Goal: Task Accomplishment & Management: Use online tool/utility

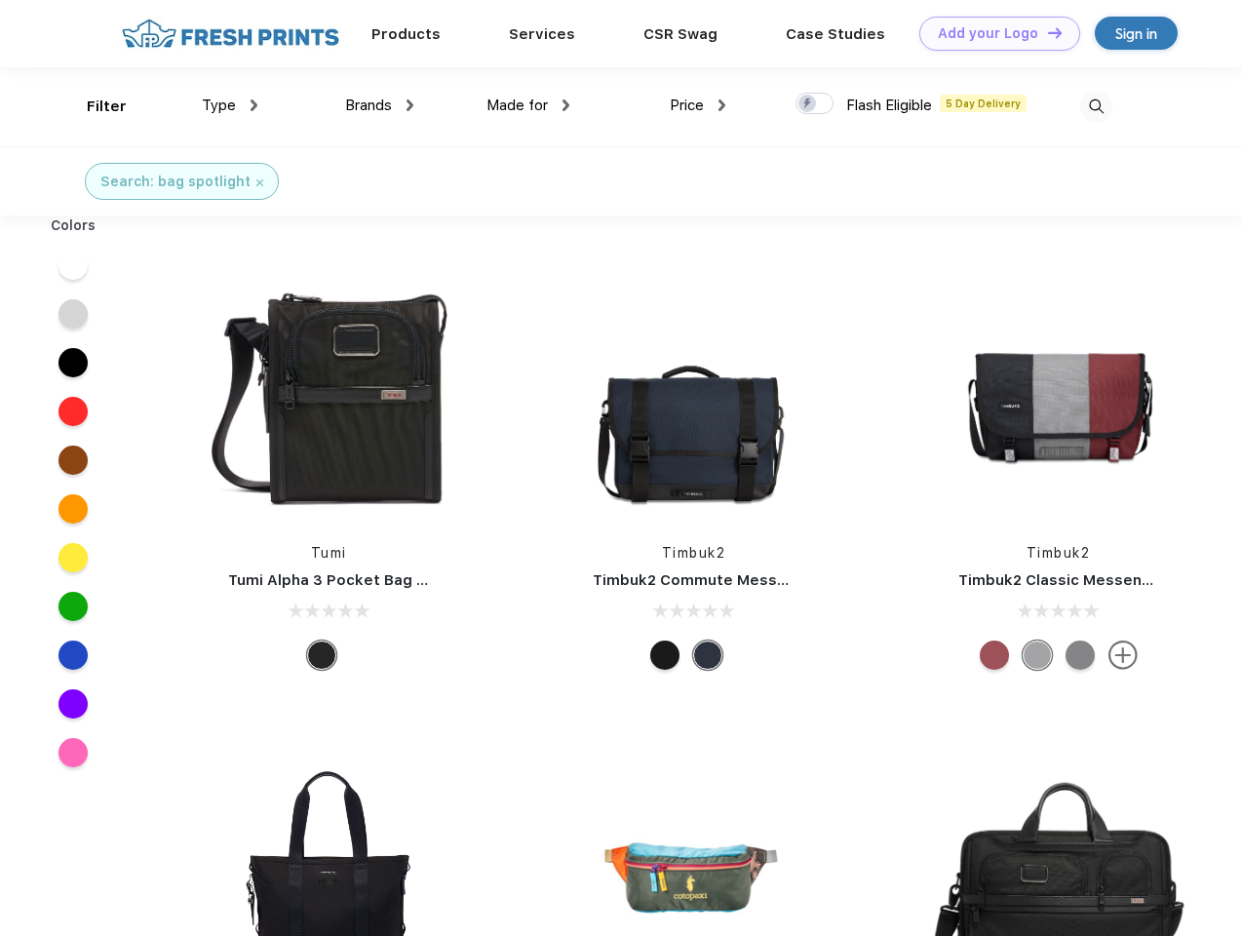
click at [992, 33] on link "Add your Logo Design Tool" at bounding box center [999, 34] width 161 height 34
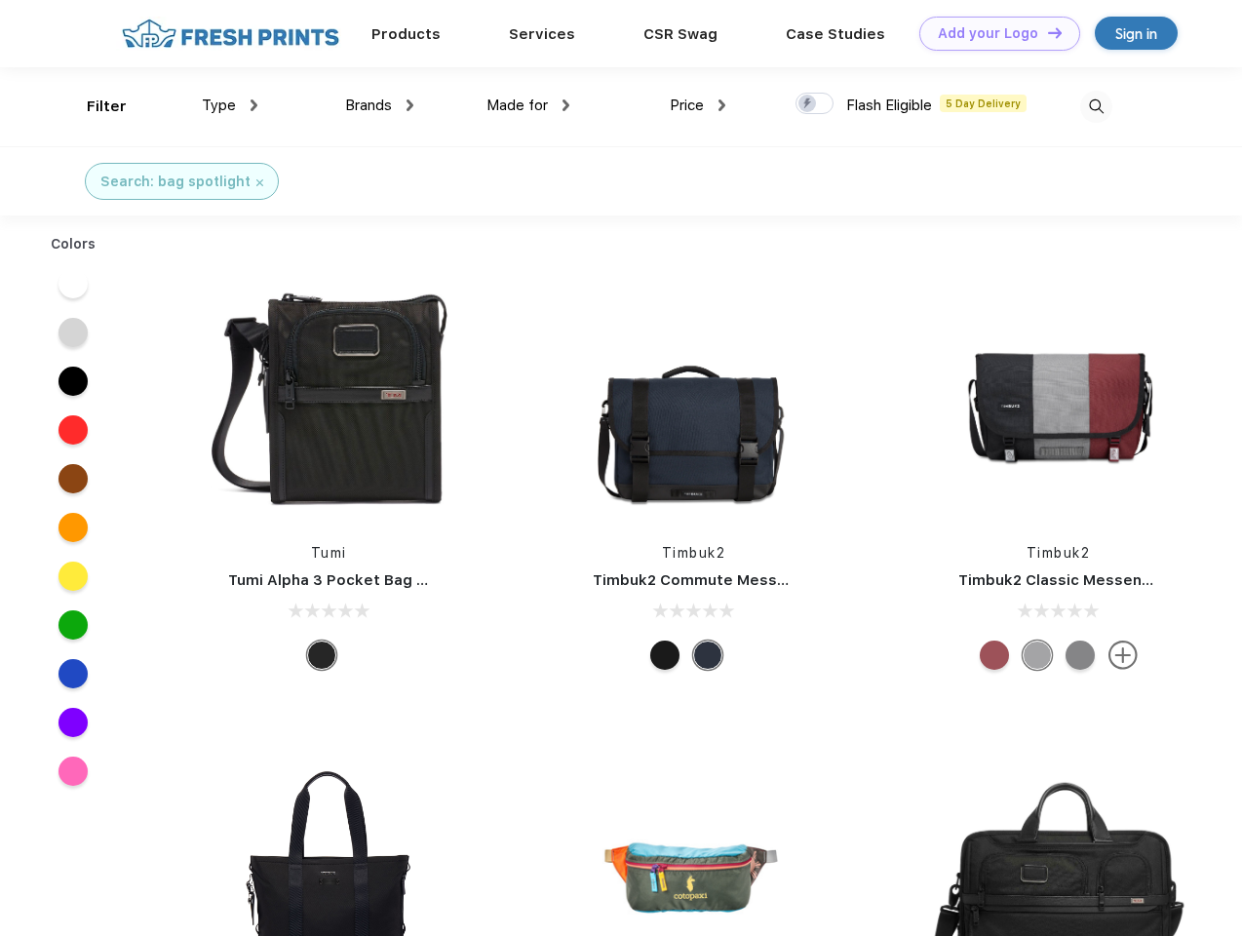
click at [0, 0] on div "Design Tool" at bounding box center [0, 0] width 0 height 0
click at [1046, 32] on link "Add your Logo Design Tool" at bounding box center [999, 34] width 161 height 34
click at [94, 106] on div "Filter" at bounding box center [107, 107] width 40 height 22
click at [230, 105] on span "Type" at bounding box center [219, 105] width 34 height 18
click at [379, 105] on span "Brands" at bounding box center [368, 105] width 47 height 18
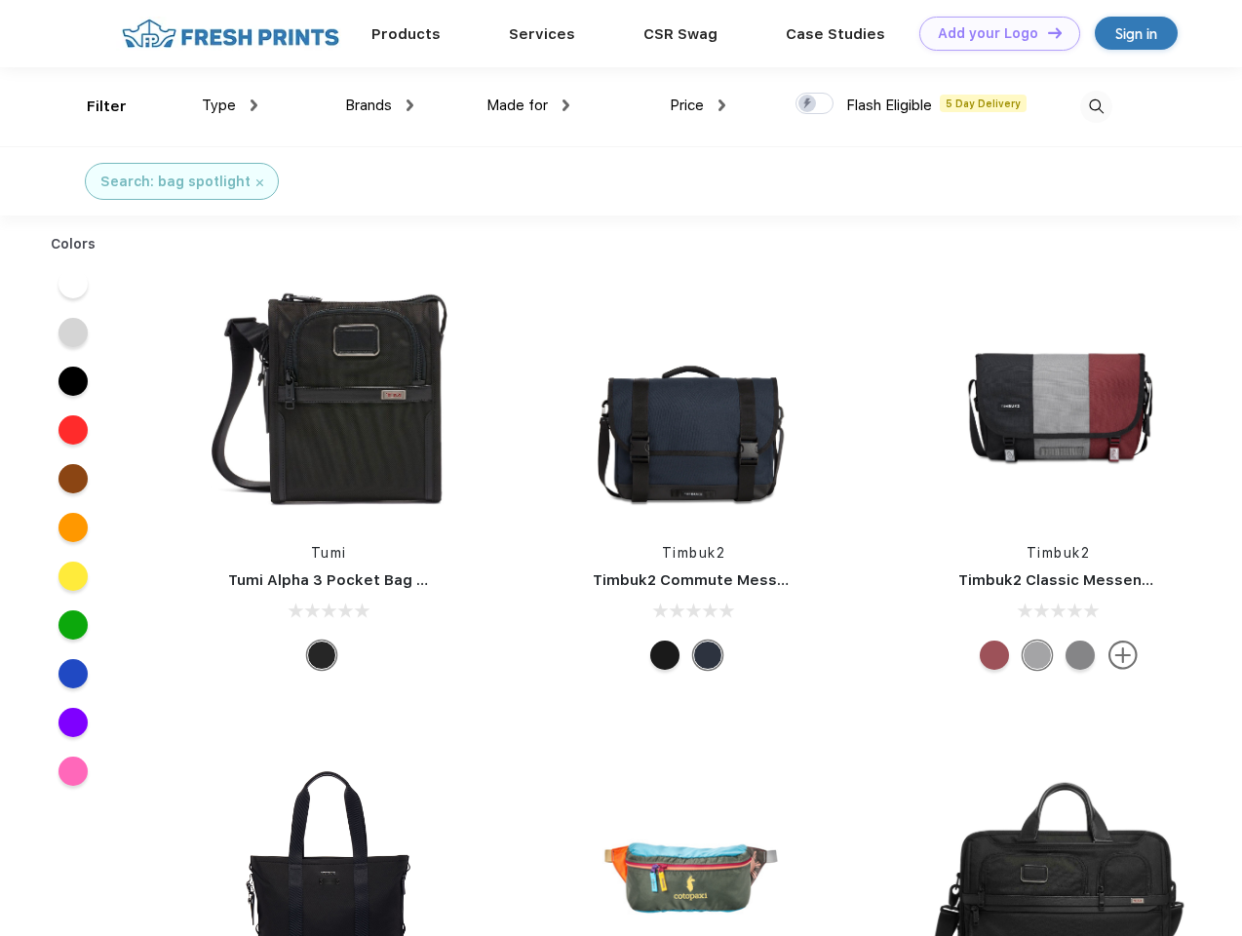
click at [528, 105] on span "Made for" at bounding box center [516, 105] width 61 height 18
click at [698, 105] on span "Price" at bounding box center [687, 105] width 34 height 18
click at [815, 104] on div at bounding box center [814, 103] width 38 height 21
click at [808, 104] on input "checkbox" at bounding box center [801, 98] width 13 height 13
click at [1095, 106] on img at bounding box center [1096, 107] width 32 height 32
